Goal: Information Seeking & Learning: Understand process/instructions

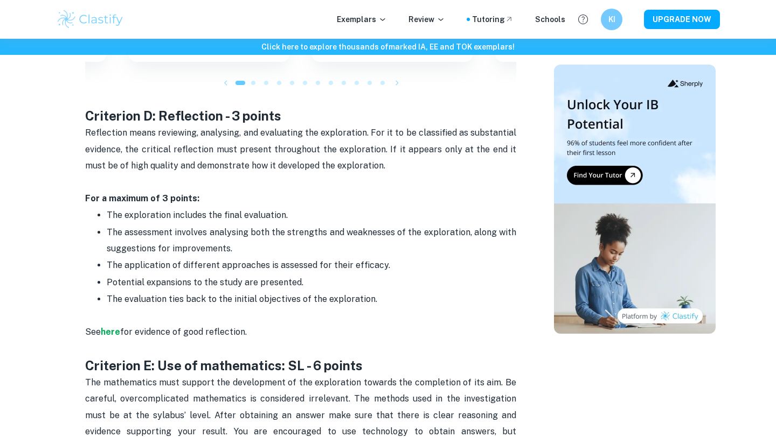
scroll to position [1536, 0]
click at [212, 294] on span "The evaluation ties back to the initial objectives of the exploration." at bounding box center [242, 299] width 270 height 10
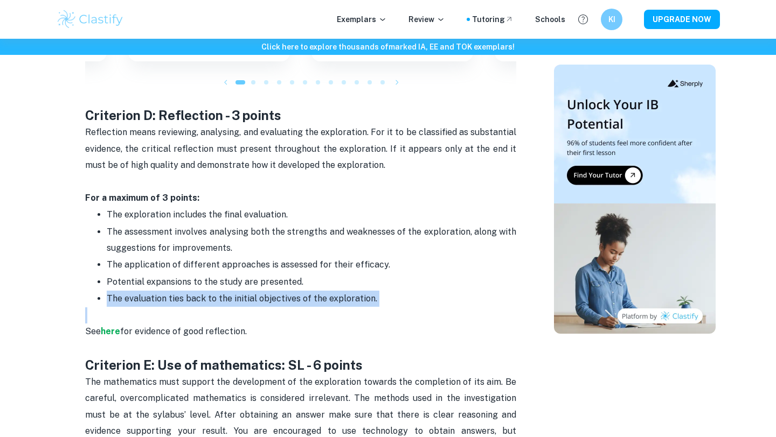
click at [212, 294] on span "The evaluation ties back to the initial objectives of the exploration." at bounding box center [242, 299] width 270 height 10
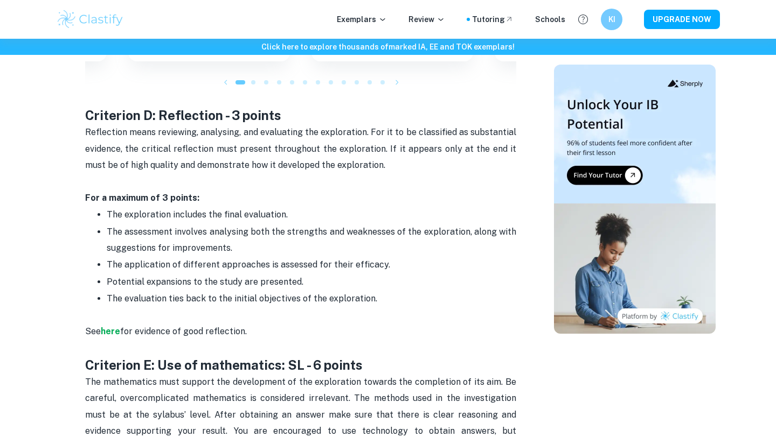
click at [228, 294] on span "The evaluation ties back to the initial objectives of the exploration." at bounding box center [242, 299] width 270 height 10
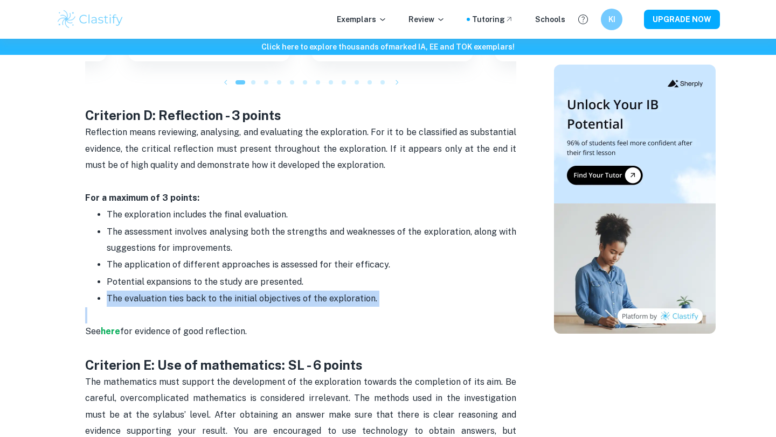
click at [228, 294] on span "The evaluation ties back to the initial objectives of the exploration." at bounding box center [242, 299] width 270 height 10
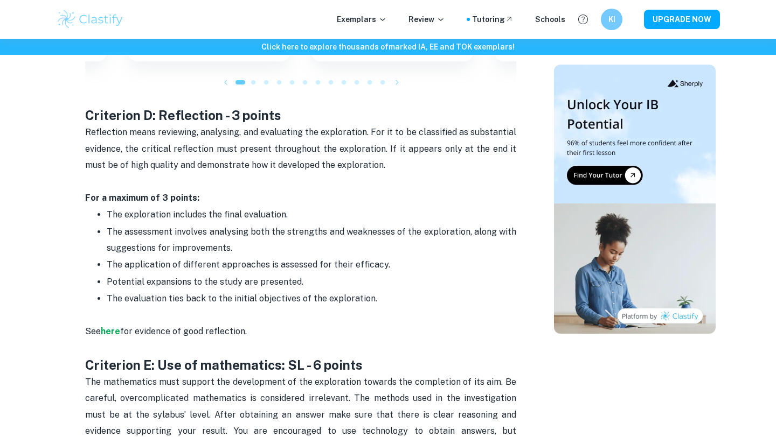
click at [227, 277] on span "Potential expansions to the study are presented." at bounding box center [205, 282] width 197 height 10
click at [315, 291] on p "The evaluation ties back to the initial objectives of the exploration." at bounding box center [311, 299] width 409 height 16
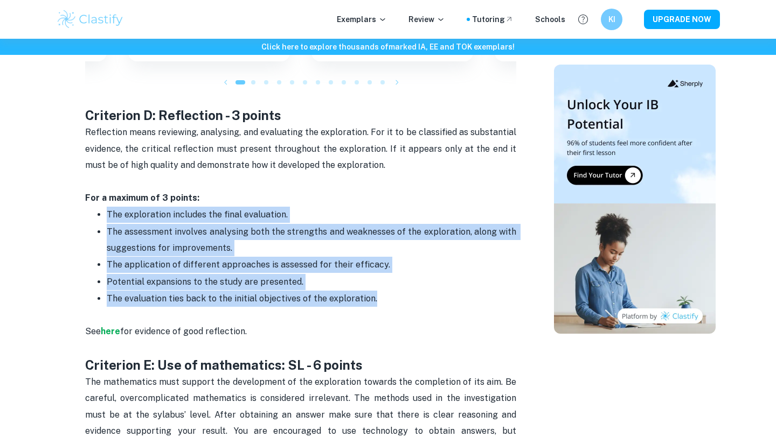
drag, startPoint x: 374, startPoint y: 281, endPoint x: 107, endPoint y: 197, distance: 279.4
click at [107, 206] on ul "The exploration includes the final evaluation. The assessment involves analysin…" at bounding box center [300, 256] width 431 height 101
copy ul "The exploration includes the final evaluation. The assessment involves analysin…"
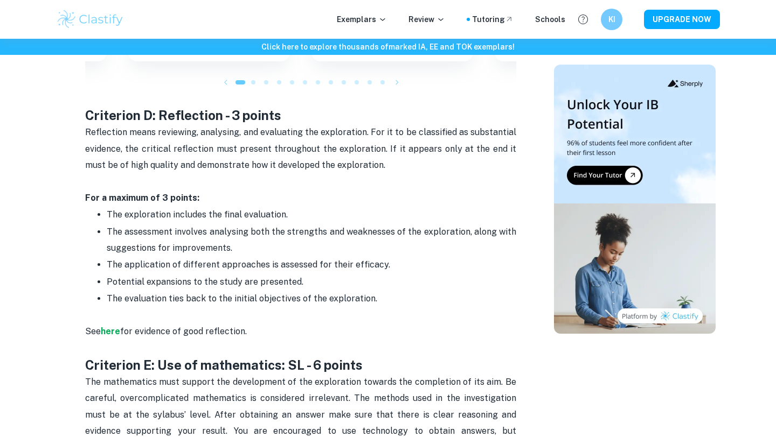
click at [144, 210] on span "The exploration includes the final evaluation." at bounding box center [197, 215] width 181 height 10
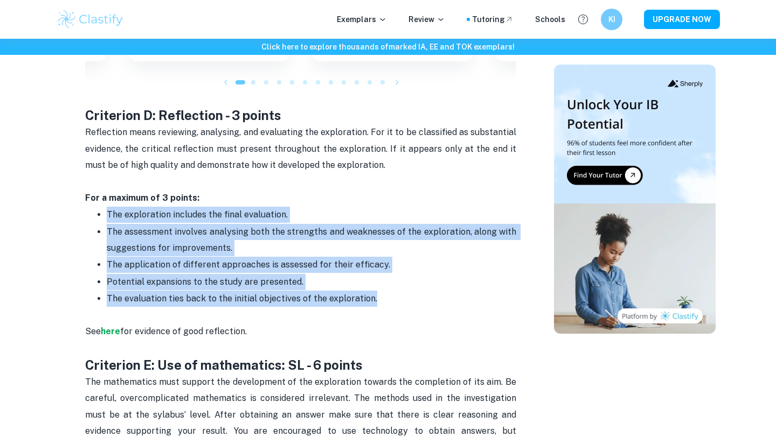
drag, startPoint x: 106, startPoint y: 198, endPoint x: 374, endPoint y: 281, distance: 281.5
click at [374, 281] on ul "The exploration includes the final evaluation. The assessment involves analysin…" at bounding box center [300, 256] width 431 height 101
copy ul "The exploration includes the final evaluation. The assessment involves analysin…"
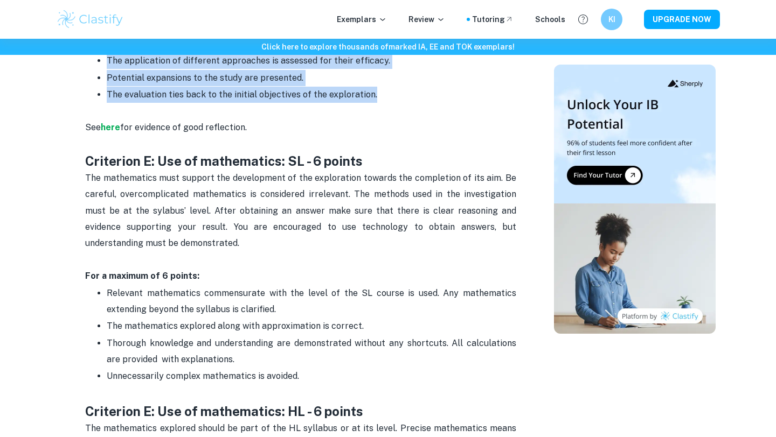
scroll to position [1739, 0]
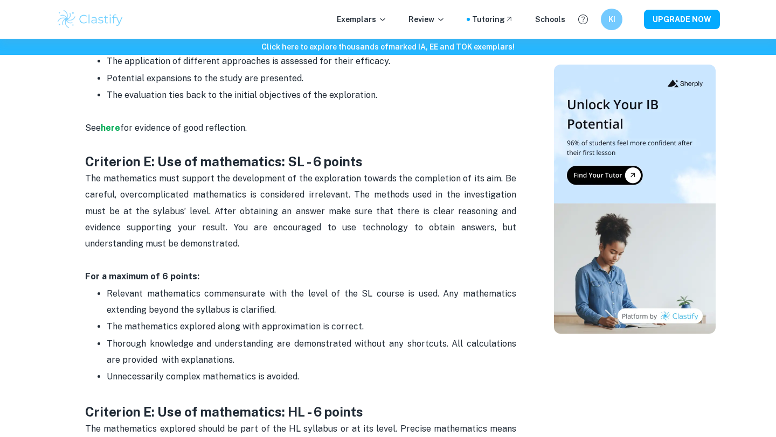
click at [214, 191] on span "The mathematics must support the development of the exploration towards the com…" at bounding box center [301, 211] width 433 height 76
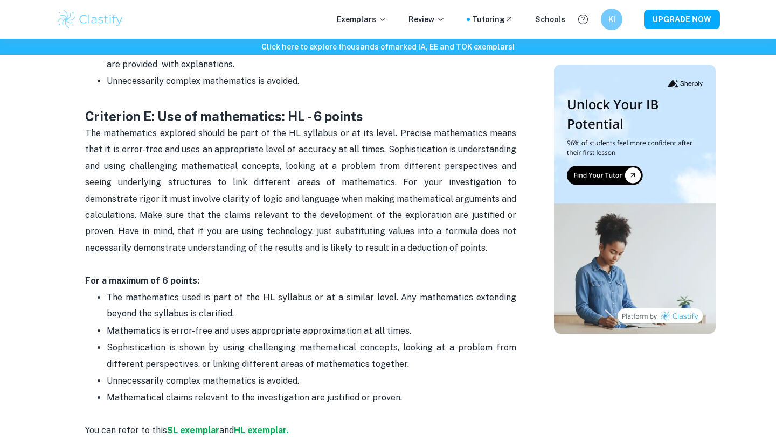
scroll to position [2109, 0]
